Goal: Information Seeking & Learning: Learn about a topic

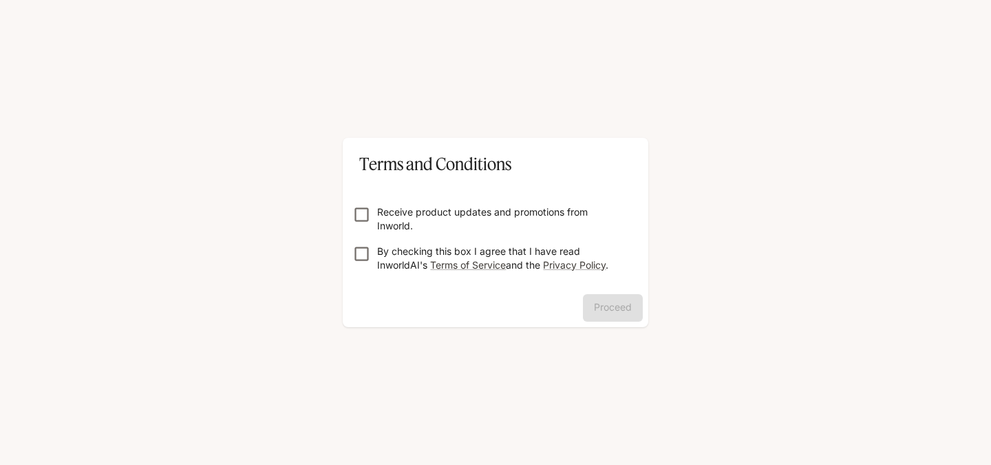
click at [388, 209] on p "Receive product updates and promotions from Inworld." at bounding box center [501, 219] width 248 height 28
click at [385, 243] on form "Receive product updates and promotions from Inworld. By checking this box I agr…" at bounding box center [496, 233] width 284 height 110
click at [390, 254] on p "By checking this box I agree that I have read InworldAI's Terms of Service and …" at bounding box center [501, 258] width 248 height 28
click at [394, 213] on p "Receive product updates and promotions from Inworld." at bounding box center [501, 219] width 248 height 28
click at [584, 312] on button "Proceed" at bounding box center [613, 308] width 60 height 28
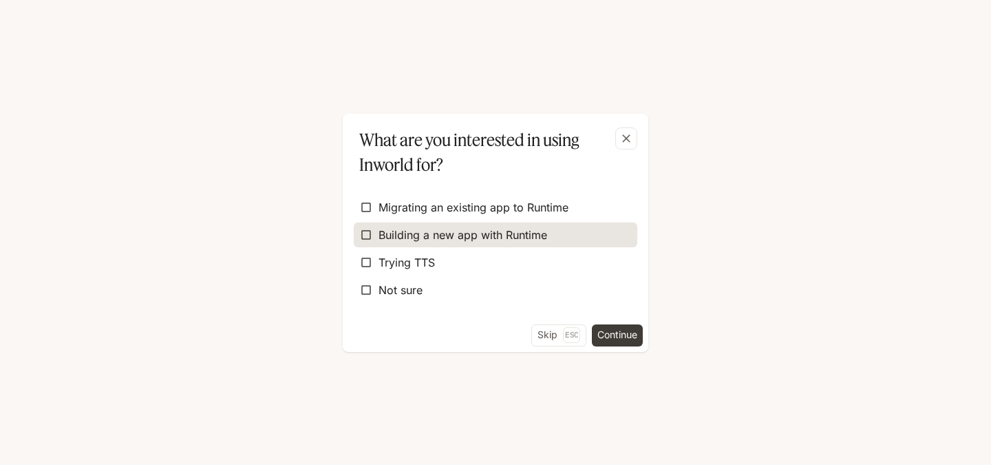
click at [506, 238] on span "Building a new app with Runtime" at bounding box center [463, 234] width 169 height 17
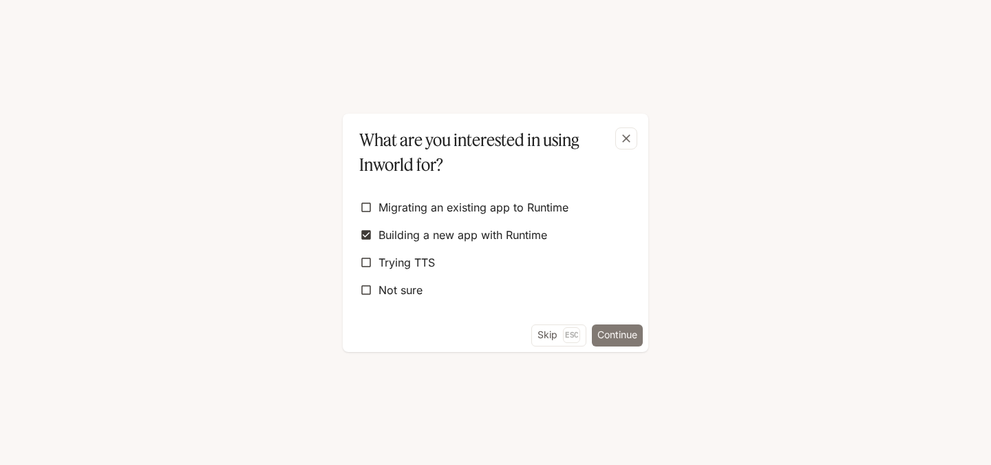
click at [593, 335] on button "Continue" at bounding box center [617, 335] width 51 height 22
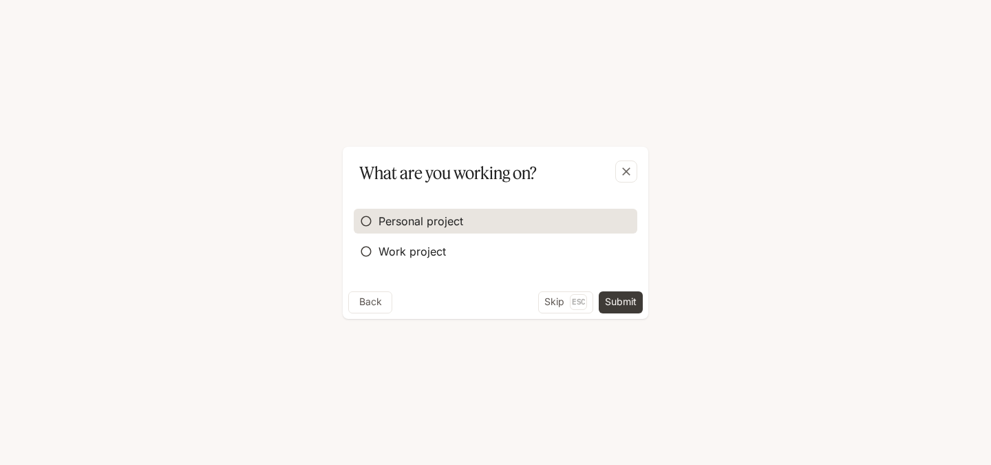
click at [554, 226] on label "Personal project" at bounding box center [496, 221] width 284 height 25
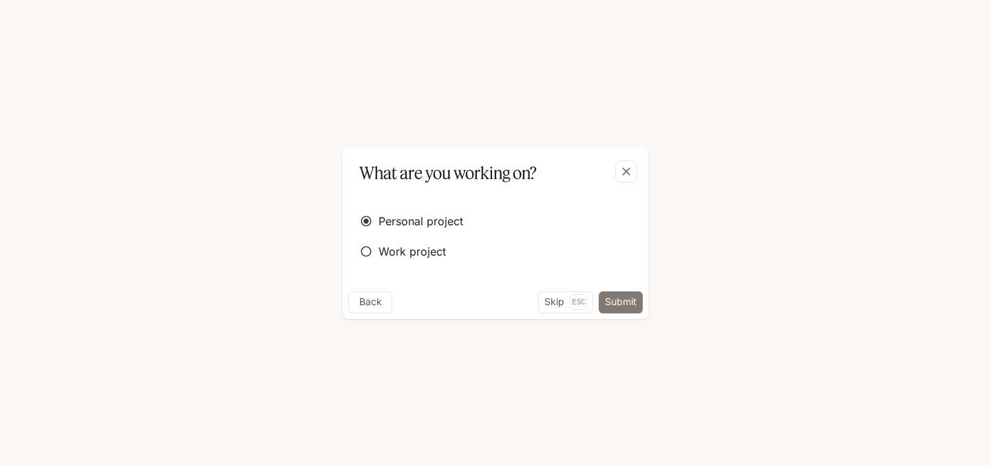
click at [617, 309] on button "Submit" at bounding box center [621, 302] width 44 height 22
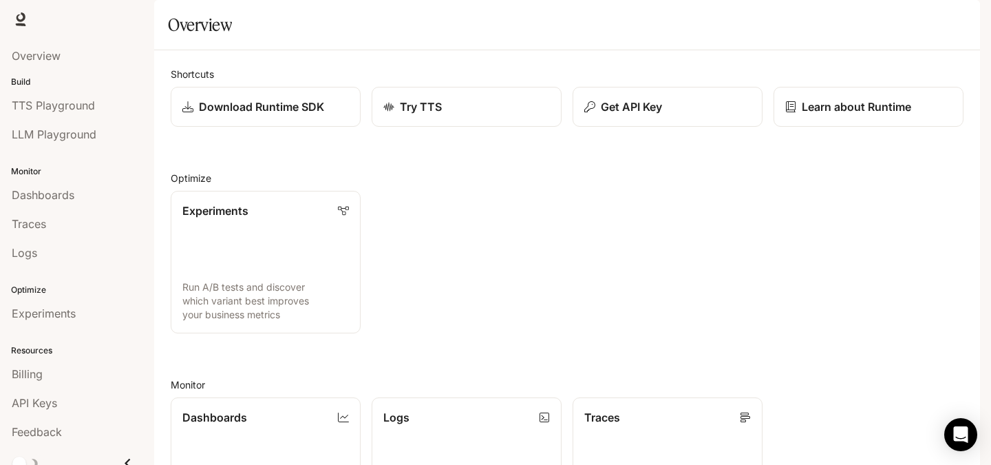
click at [891, 14] on span "Documentation" at bounding box center [900, 19] width 68 height 17
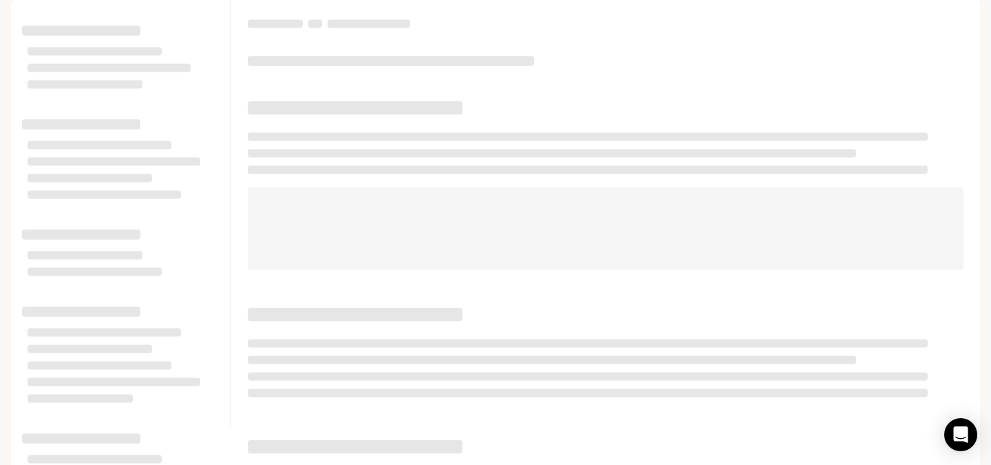
click at [650, 127] on div at bounding box center [605, 213] width 749 height 426
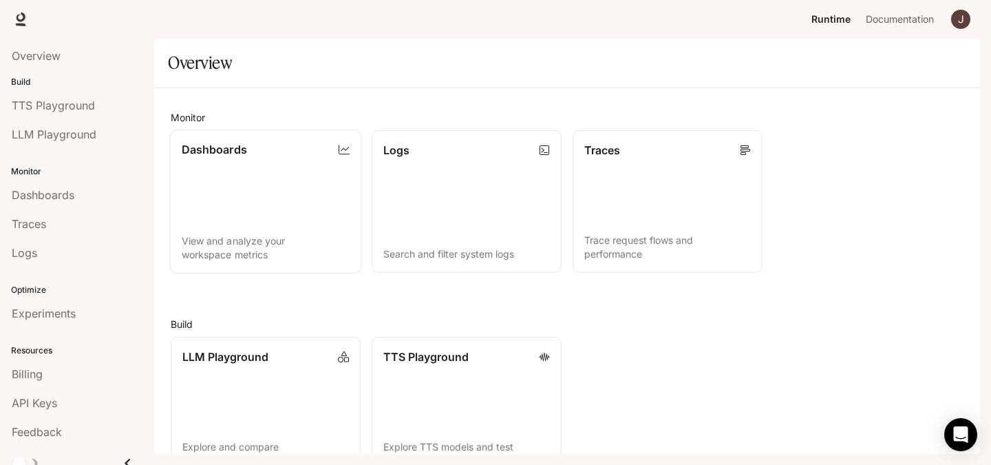
scroll to position [342, 0]
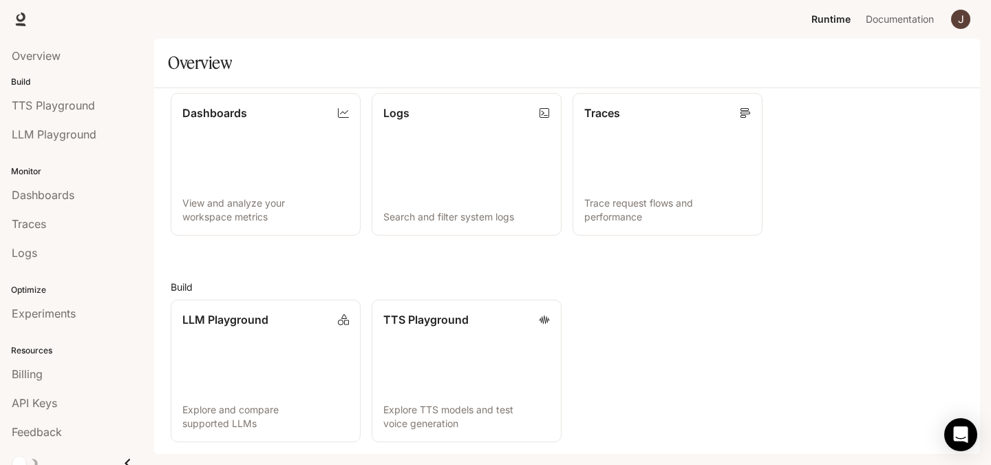
drag, startPoint x: 356, startPoint y: 200, endPoint x: 696, endPoint y: 286, distance: 350.7
click at [696, 288] on div "LLM Playground Explore and compare supported LLMs TTS Playground Explore TTS mo…" at bounding box center [562, 364] width 804 height 153
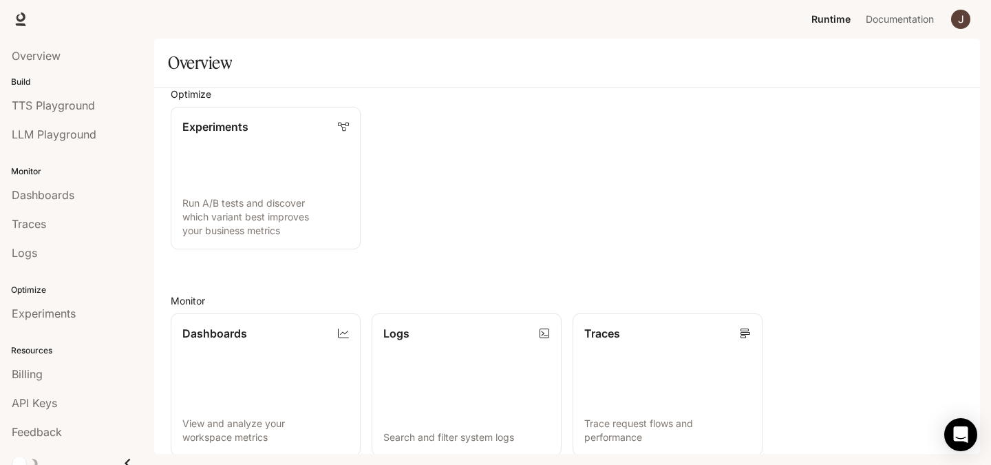
scroll to position [0, 0]
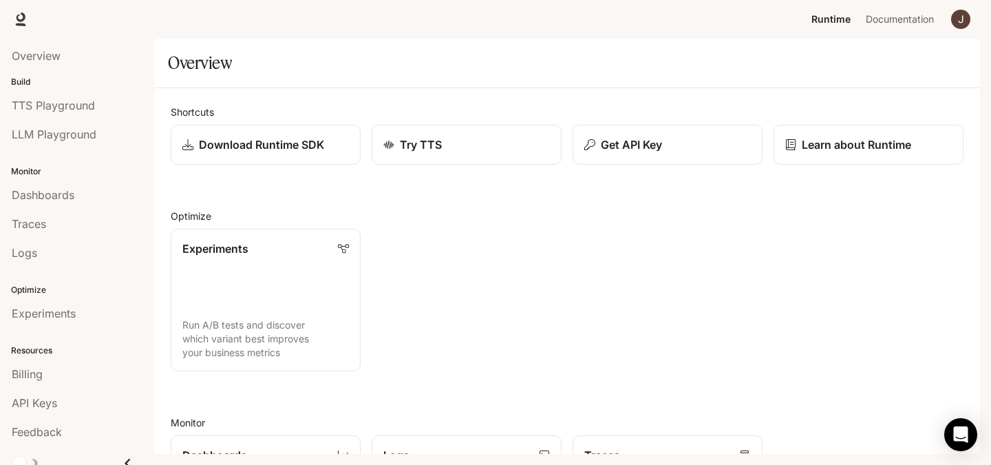
drag, startPoint x: 464, startPoint y: 255, endPoint x: 398, endPoint y: 243, distance: 66.4
click at [398, 243] on div "Experiments Run A/B tests and discover which variant best improves your busines…" at bounding box center [562, 293] width 804 height 153
